Goal: Task Accomplishment & Management: Use online tool/utility

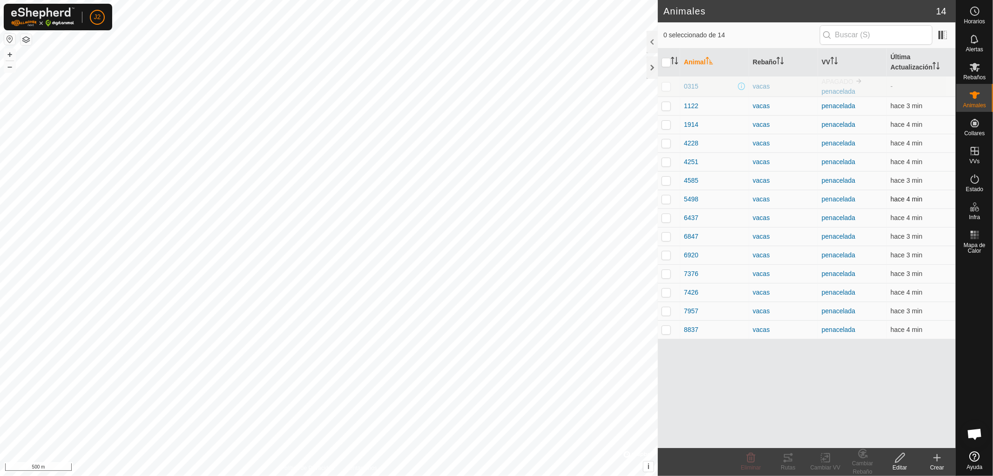
click at [665, 199] on p-checkbox at bounding box center [666, 198] width 9 height 7
click at [791, 467] on div "Rutas" at bounding box center [788, 467] width 37 height 8
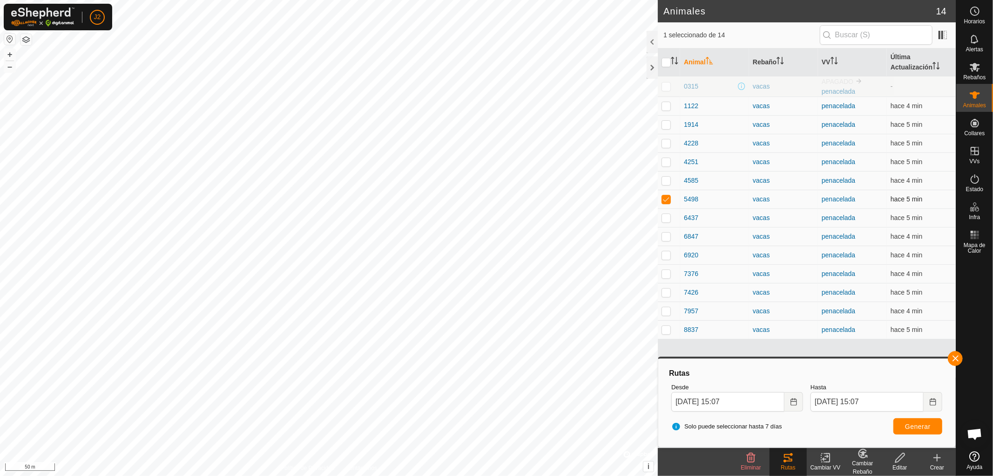
click at [665, 197] on p-checkbox at bounding box center [666, 198] width 9 height 7
checkbox input "false"
click at [956, 357] on button "button" at bounding box center [955, 358] width 15 height 15
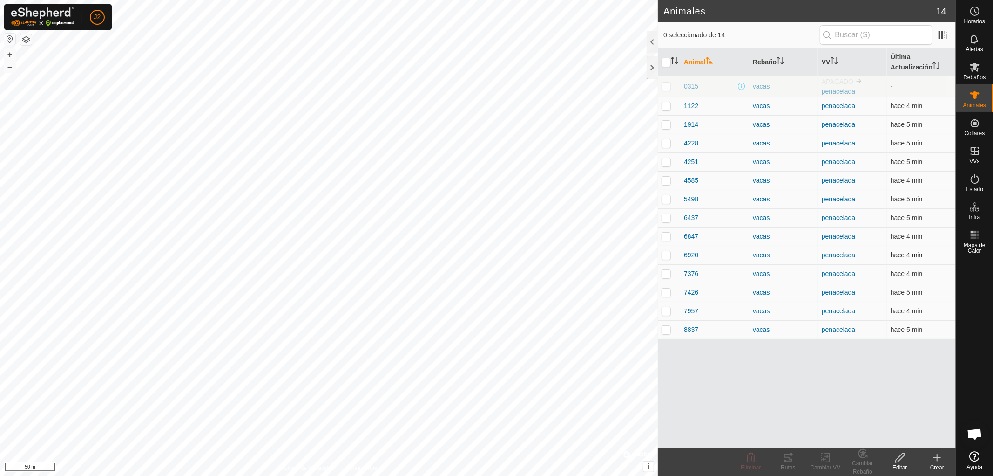
click at [664, 257] on p-checkbox at bounding box center [666, 254] width 9 height 7
checkbox input "true"
click at [789, 460] on icon at bounding box center [788, 457] width 11 height 11
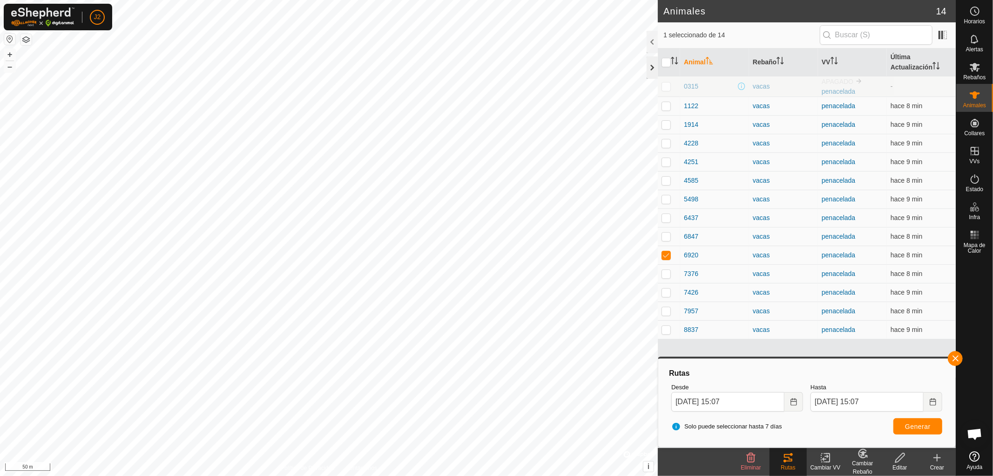
click at [655, 69] on div at bounding box center [652, 67] width 11 height 22
